Goal: Information Seeking & Learning: Learn about a topic

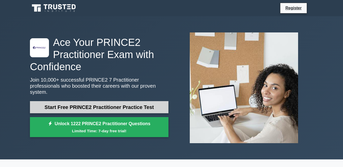
click at [98, 102] on link "Start Free PRINCE2 Practitioner Practice Test" at bounding box center [99, 107] width 139 height 12
click at [81, 103] on link "Start Free PRINCE2 Practitioner Practice Test" at bounding box center [99, 107] width 139 height 12
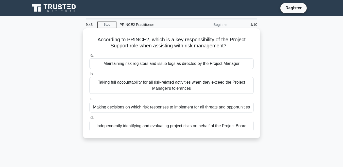
click at [123, 45] on h5 "According to PRINCE2, which is a key responsibility of the Project Support role…" at bounding box center [172, 43] width 166 height 13
click at [142, 67] on div "Maintaining risk registers and issue logs as directed by the Project Manager" at bounding box center [171, 63] width 165 height 11
click at [89, 57] on input "a. Maintaining risk registers and issue logs as directed by the Project Manager" at bounding box center [89, 55] width 0 height 3
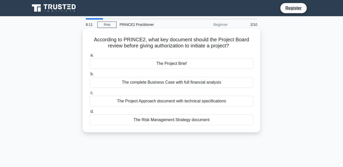
click at [187, 100] on div "The Project Approach document with technical specifications" at bounding box center [171, 101] width 165 height 11
click at [89, 95] on input "c. The Project Approach document with technical specifications" at bounding box center [89, 92] width 0 height 3
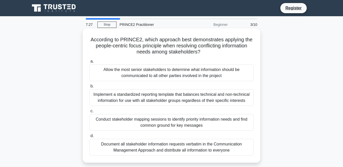
click at [117, 121] on div "Conduct stakeholder mapping sessions to identify priority information needs and…" at bounding box center [171, 122] width 165 height 17
click at [89, 113] on input "c. Conduct stakeholder mapping sessions to identify priority information needs …" at bounding box center [89, 111] width 0 height 3
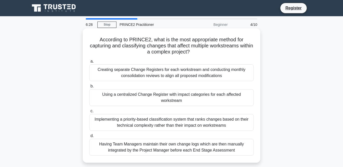
click at [131, 94] on div "Using a centralized Change Register with impact categories for each affected wo…" at bounding box center [171, 97] width 165 height 17
click at [89, 88] on input "b. Using a centralized Change Register with impact categories for each affected…" at bounding box center [89, 86] width 0 height 3
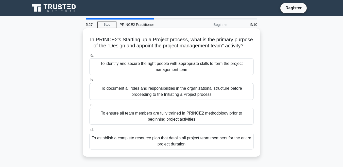
click at [152, 142] on div "To establish a complete resource plan that details all project team members for…" at bounding box center [171, 141] width 165 height 17
click at [89, 132] on input "d. To establish a complete resource plan that details all project team members …" at bounding box center [89, 129] width 0 height 3
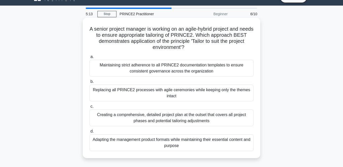
scroll to position [10, 0]
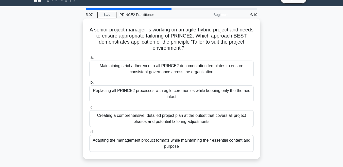
click at [151, 141] on div "Adapting the management product formats while maintaining their essential conte…" at bounding box center [171, 143] width 165 height 17
click at [89, 134] on input "d. Adapting the management product formats while maintaining their essential co…" at bounding box center [89, 132] width 0 height 3
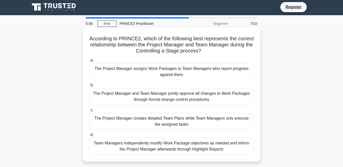
scroll to position [0, 0]
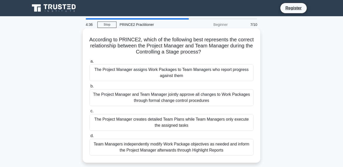
click at [151, 129] on div "The Project Manager creates detailed Team Plans while Team Managers only execut…" at bounding box center [171, 122] width 165 height 17
click at [148, 120] on div "The Project Manager creates detailed Team Plans while Team Managers only execut…" at bounding box center [171, 122] width 165 height 17
click at [89, 113] on input "c. The Project Manager creates detailed Team Plans while Team Managers only exe…" at bounding box center [89, 111] width 0 height 3
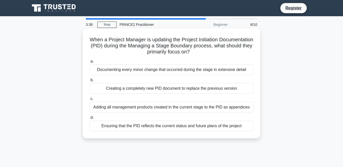
click at [141, 105] on div "Adding all management products created in the current stage to the PID as appen…" at bounding box center [171, 107] width 165 height 11
click at [89, 101] on input "c. Adding all management products created in the current stage to the PID as ap…" at bounding box center [89, 98] width 0 height 3
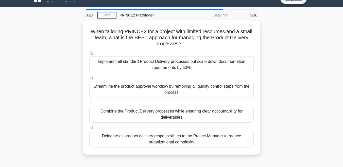
scroll to position [8, 0]
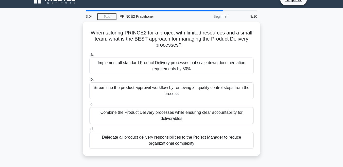
click at [142, 115] on div "Combine the Product Delivery processes while ensuring clear accountability for …" at bounding box center [171, 115] width 165 height 17
click at [89, 106] on input "c. Combine the Product Delivery processes while ensuring clear accountability f…" at bounding box center [89, 104] width 0 height 3
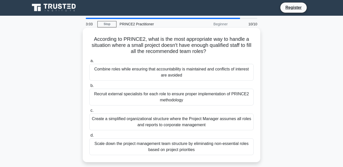
scroll to position [0, 0]
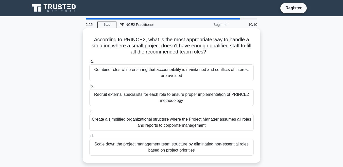
click at [139, 73] on div "Combine roles while ensuring that accountability is maintained and conflicts of…" at bounding box center [171, 72] width 165 height 17
click at [89, 63] on input "a. Combine roles while ensuring that accountability is maintained and conflicts…" at bounding box center [89, 61] width 0 height 3
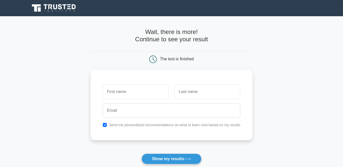
click at [161, 125] on label "Send me personalized recommendations on what to learn next based on my results" at bounding box center [175, 125] width 132 height 4
click at [106, 124] on input "checkbox" at bounding box center [105, 125] width 4 height 4
checkbox input "false"
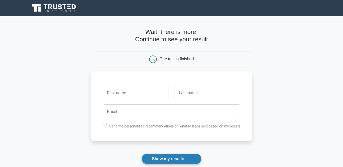
click at [158, 158] on button "Show my results" at bounding box center [172, 159] width 60 height 11
